Goal: Transaction & Acquisition: Subscribe to service/newsletter

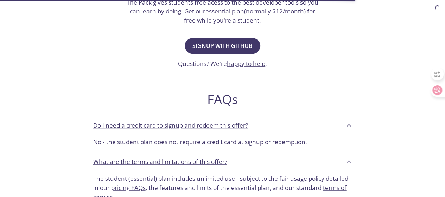
scroll to position [141, 0]
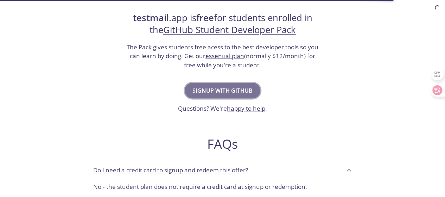
click at [234, 92] on span "Signup with GitHub" at bounding box center [223, 91] width 60 height 10
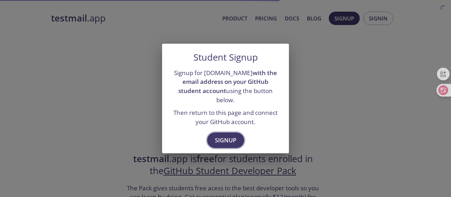
click at [221, 135] on span "Signup" at bounding box center [225, 140] width 21 height 10
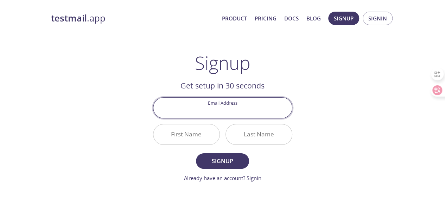
click at [258, 107] on input "Email Address" at bounding box center [222, 108] width 139 height 20
type input "[EMAIL_ADDRESS][DOMAIN_NAME]"
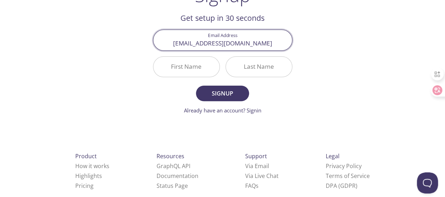
scroll to position [70, 0]
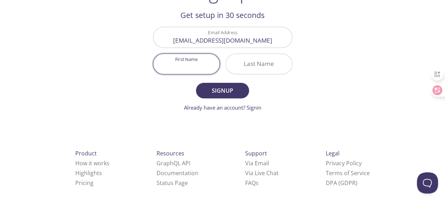
click at [185, 67] on input "First Name" at bounding box center [186, 64] width 66 height 20
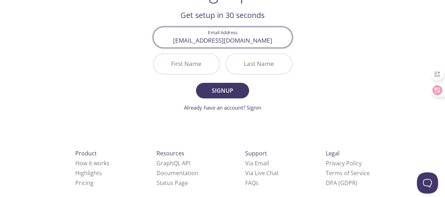
drag, startPoint x: 186, startPoint y: 40, endPoint x: 214, endPoint y: 41, distance: 28.2
click at [214, 41] on input "[EMAIL_ADDRESS][DOMAIN_NAME]" at bounding box center [222, 37] width 139 height 20
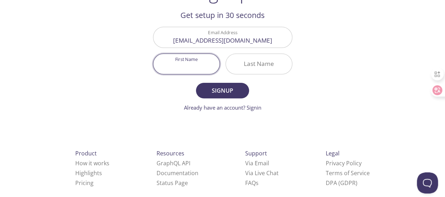
click at [197, 67] on input "First Name" at bounding box center [186, 64] width 66 height 20
paste input "Aiden reed"
drag, startPoint x: 189, startPoint y: 67, endPoint x: 212, endPoint y: 67, distance: 22.2
click at [212, 67] on input "Aiden reed" at bounding box center [186, 64] width 66 height 20
type input "Aiden reed"
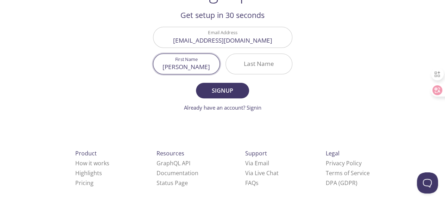
click at [247, 67] on input "Last Name" at bounding box center [259, 64] width 66 height 20
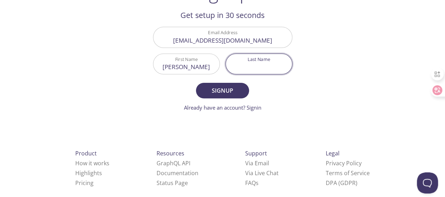
paste input "reed"
type input "reed"
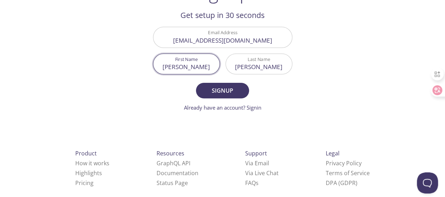
drag, startPoint x: 203, startPoint y: 68, endPoint x: 187, endPoint y: 67, distance: 16.9
click at [187, 67] on input "Aiden reed" at bounding box center [186, 64] width 66 height 20
drag, startPoint x: 182, startPoint y: 67, endPoint x: 177, endPoint y: 67, distance: 4.6
click at [177, 67] on input "Aiden" at bounding box center [186, 64] width 66 height 20
type input "Aiden"
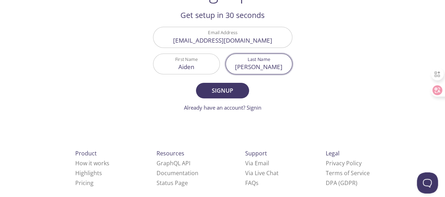
drag, startPoint x: 254, startPoint y: 67, endPoint x: 250, endPoint y: 67, distance: 4.2
click at [250, 67] on input "reed" at bounding box center [259, 64] width 66 height 20
type input "[PERSON_NAME]"
click at [230, 89] on span "Signup" at bounding box center [222, 91] width 37 height 10
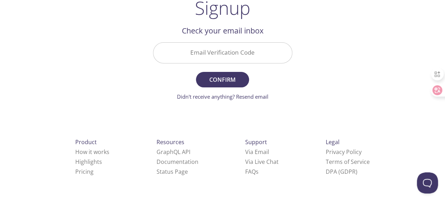
scroll to position [54, 0]
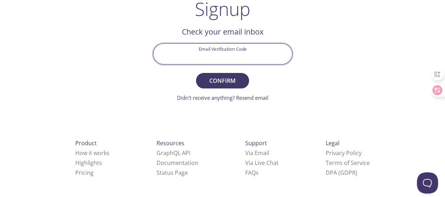
click at [216, 58] on input "Email Verification Code" at bounding box center [222, 54] width 139 height 20
paste input "J8L82R4"
type input "J8L82R4"
click at [226, 80] on span "Confirm" at bounding box center [222, 81] width 37 height 10
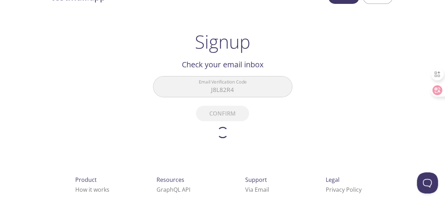
scroll to position [0, 0]
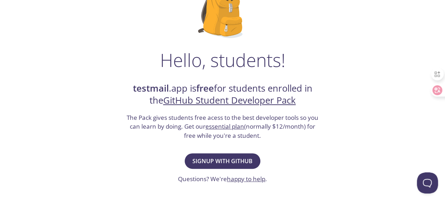
scroll to position [70, 0]
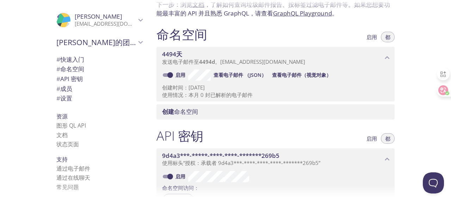
scroll to position [22, 0]
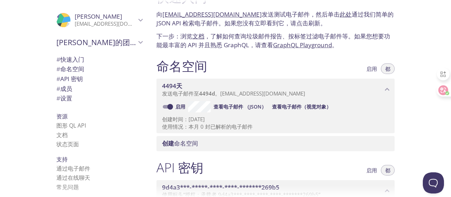
click at [71, 71] on font "# 命名空间" at bounding box center [70, 69] width 28 height 8
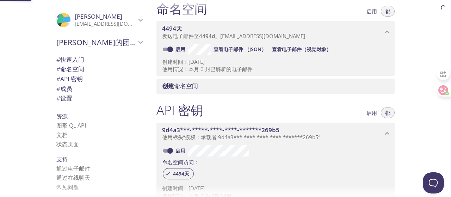
scroll to position [80, 0]
click at [70, 71] on font "# 命名空间" at bounding box center [70, 69] width 28 height 8
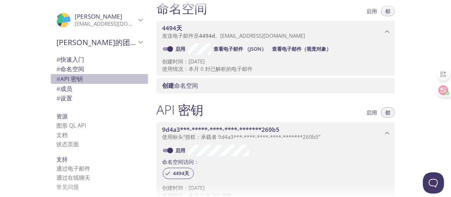
click at [68, 79] on font "# API 密钥" at bounding box center [69, 79] width 26 height 8
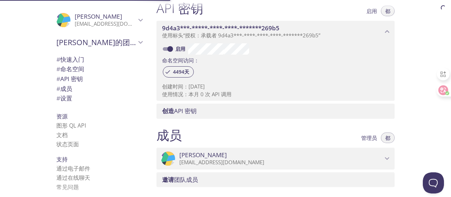
click at [68, 87] on font "# 成员" at bounding box center [64, 88] width 16 height 8
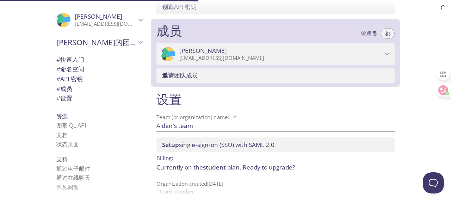
scroll to position [295, 0]
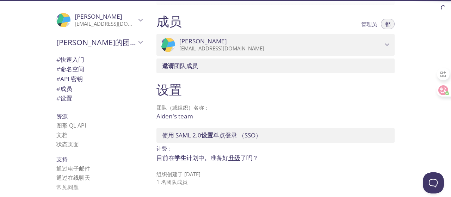
click at [74, 59] on font "# 快速入门" at bounding box center [70, 59] width 28 height 8
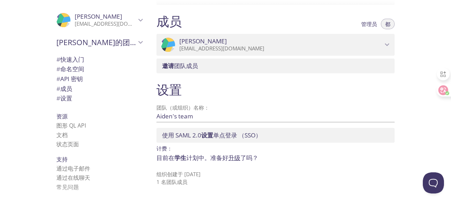
scroll to position [12, 0]
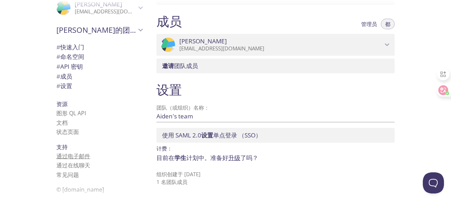
click at [73, 153] on font "通过电子邮件" at bounding box center [73, 156] width 34 height 8
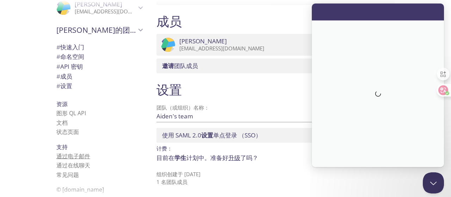
scroll to position [0, 0]
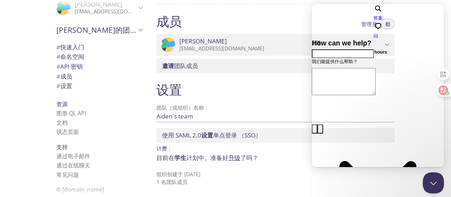
click at [61, 99] on div "资源 图形 QL API 文档 状态页面" at bounding box center [99, 117] width 97 height 43
click at [66, 75] on font "# 成员" at bounding box center [64, 76] width 16 height 8
